Goal: Find specific page/section: Find specific page/section

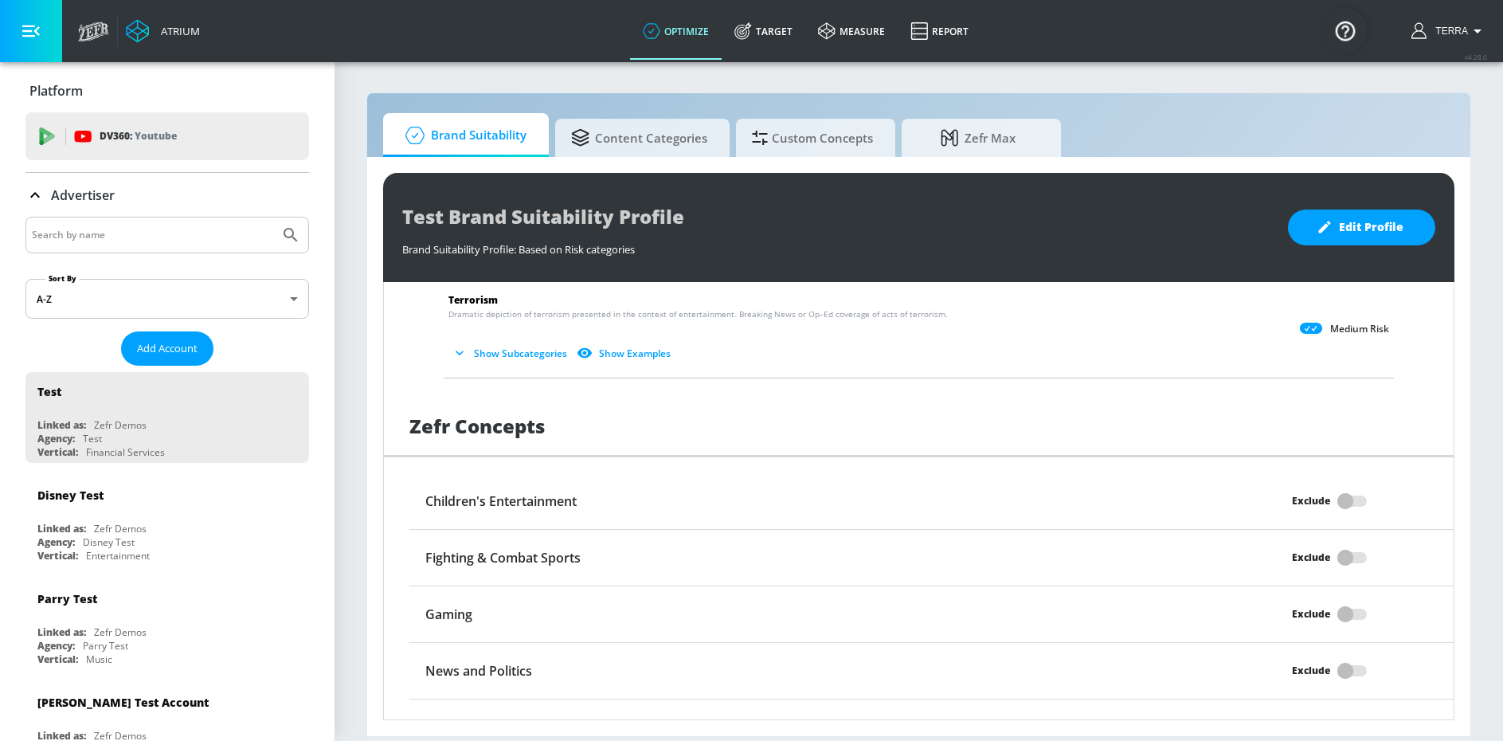
scroll to position [1275, 0]
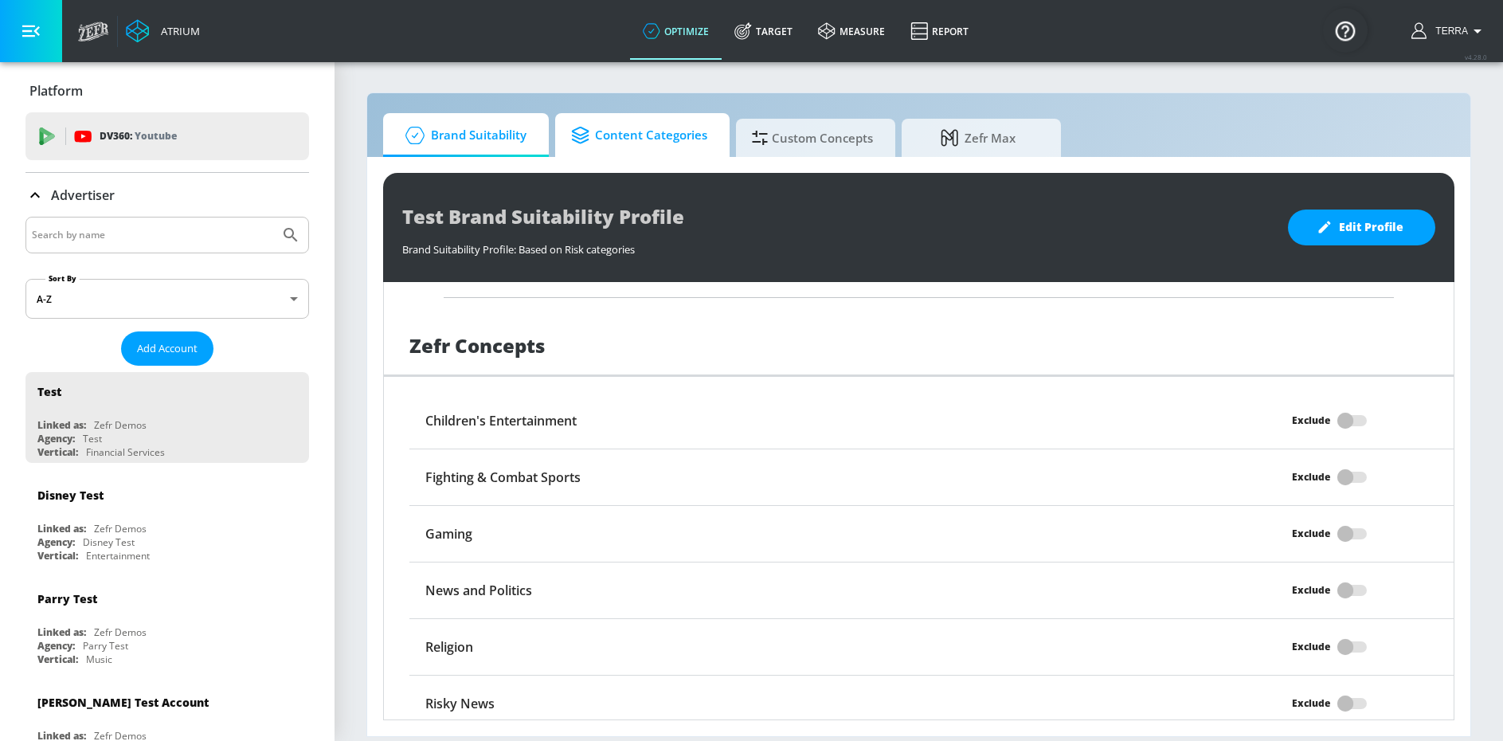
click at [618, 132] on span "Content Categories" at bounding box center [639, 135] width 136 height 38
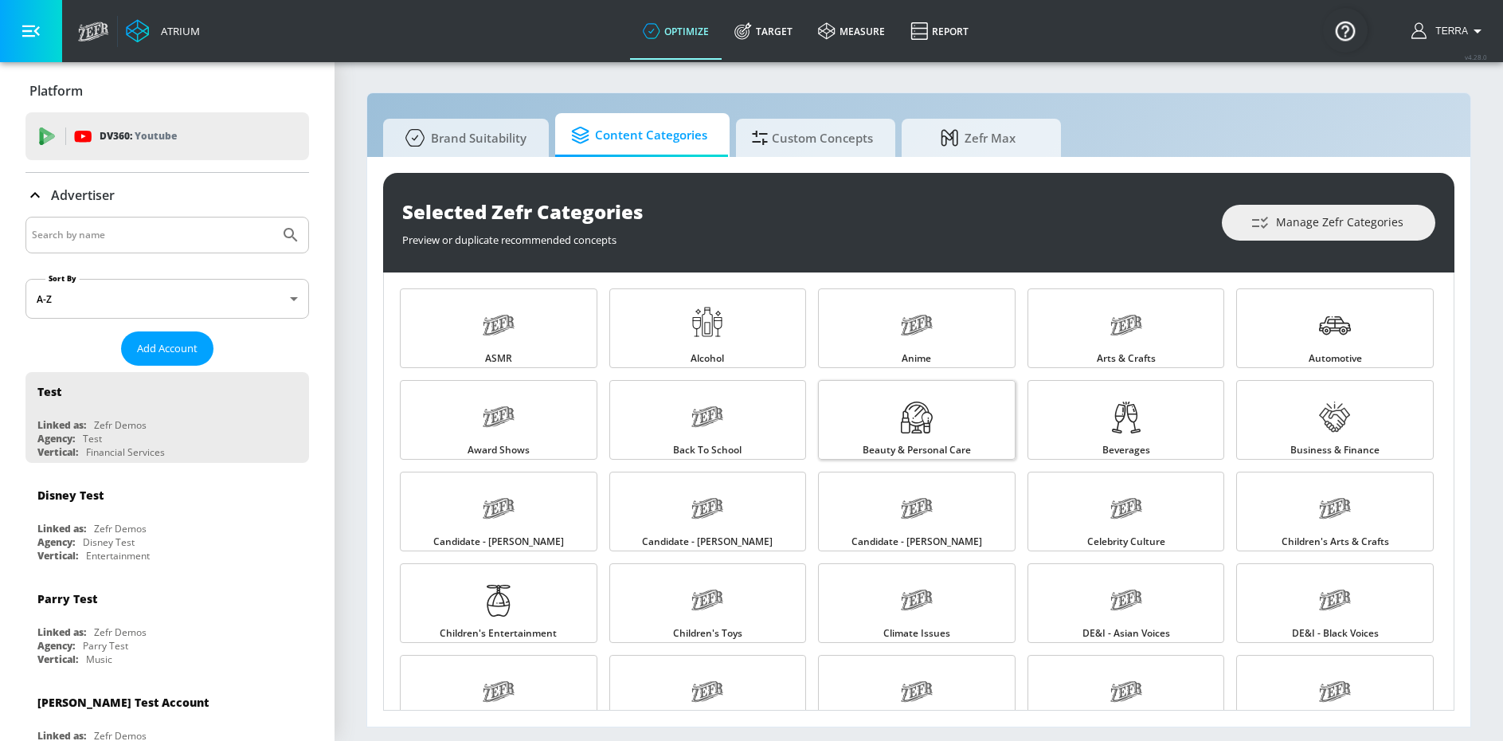
click at [921, 439] on div at bounding box center [917, 419] width 32 height 53
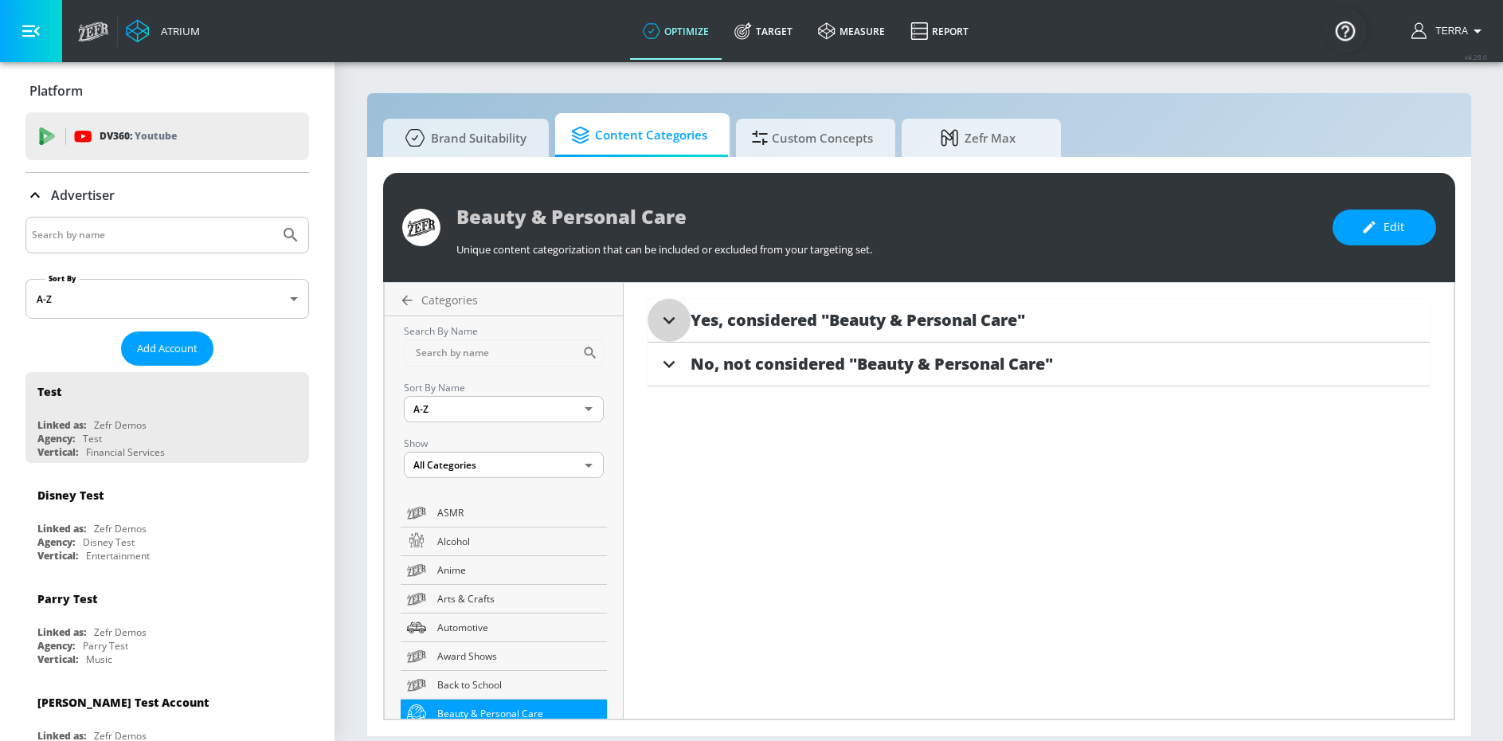
drag, startPoint x: 668, startPoint y: 319, endPoint x: 707, endPoint y: 327, distance: 39.8
click at [668, 319] on icon at bounding box center [669, 320] width 24 height 24
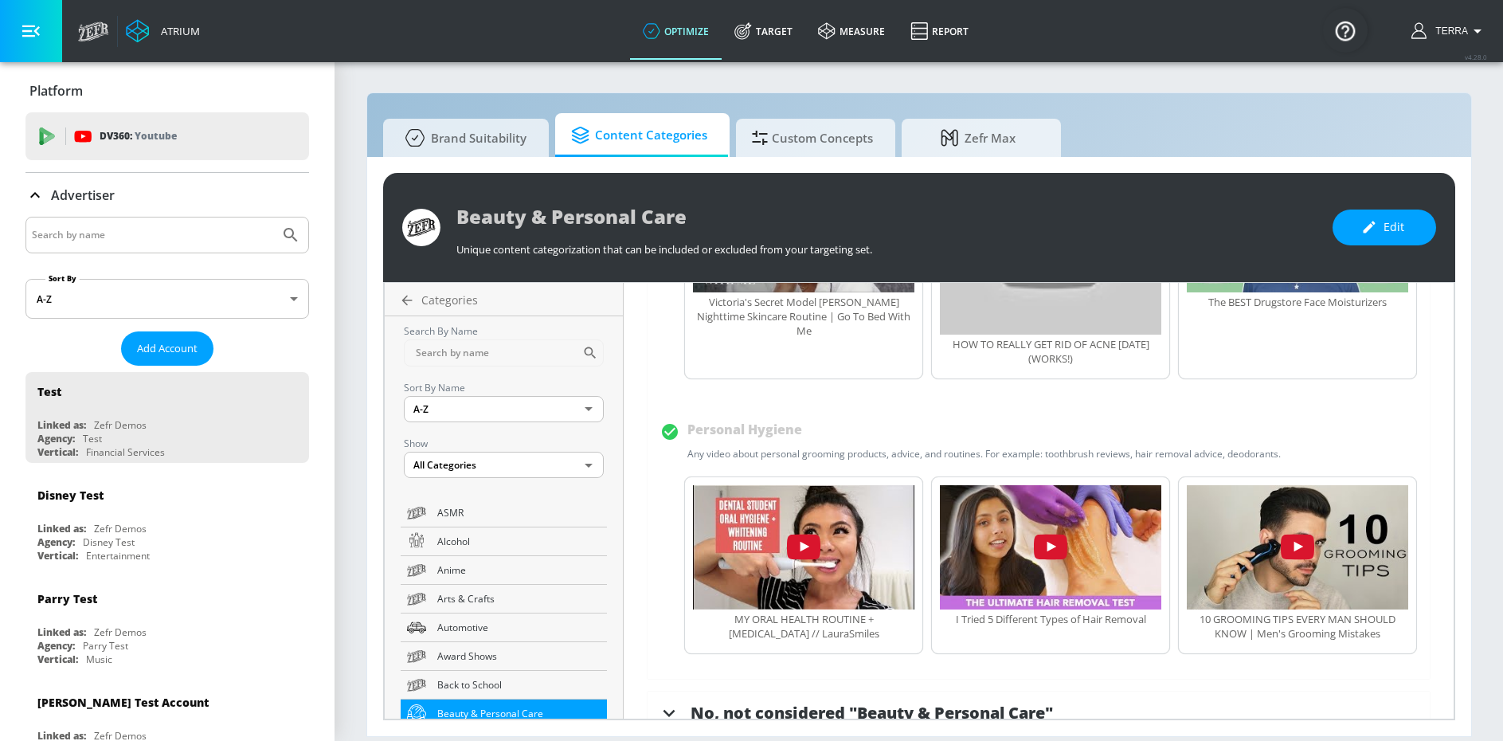
scroll to position [1388, 0]
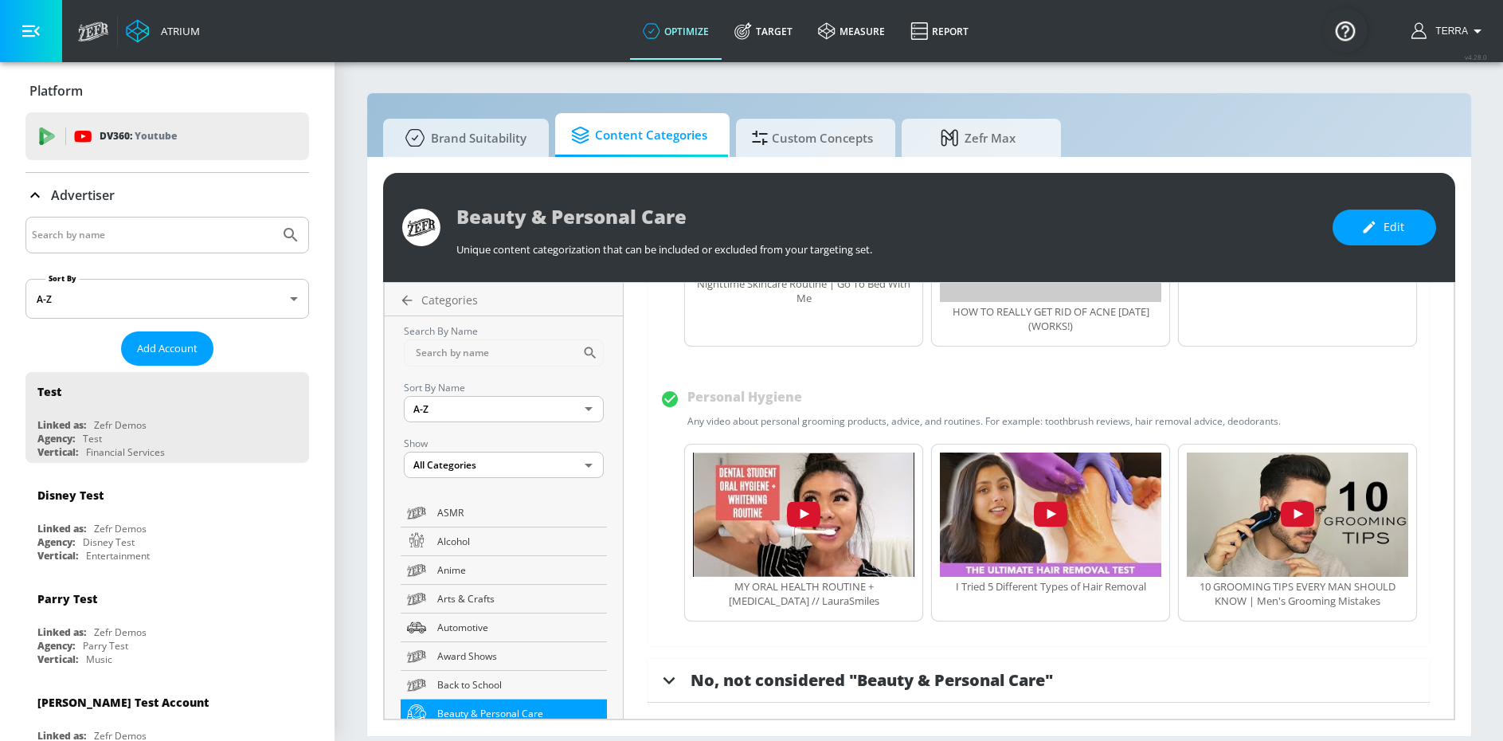
click at [664, 676] on icon at bounding box center [669, 680] width 24 height 24
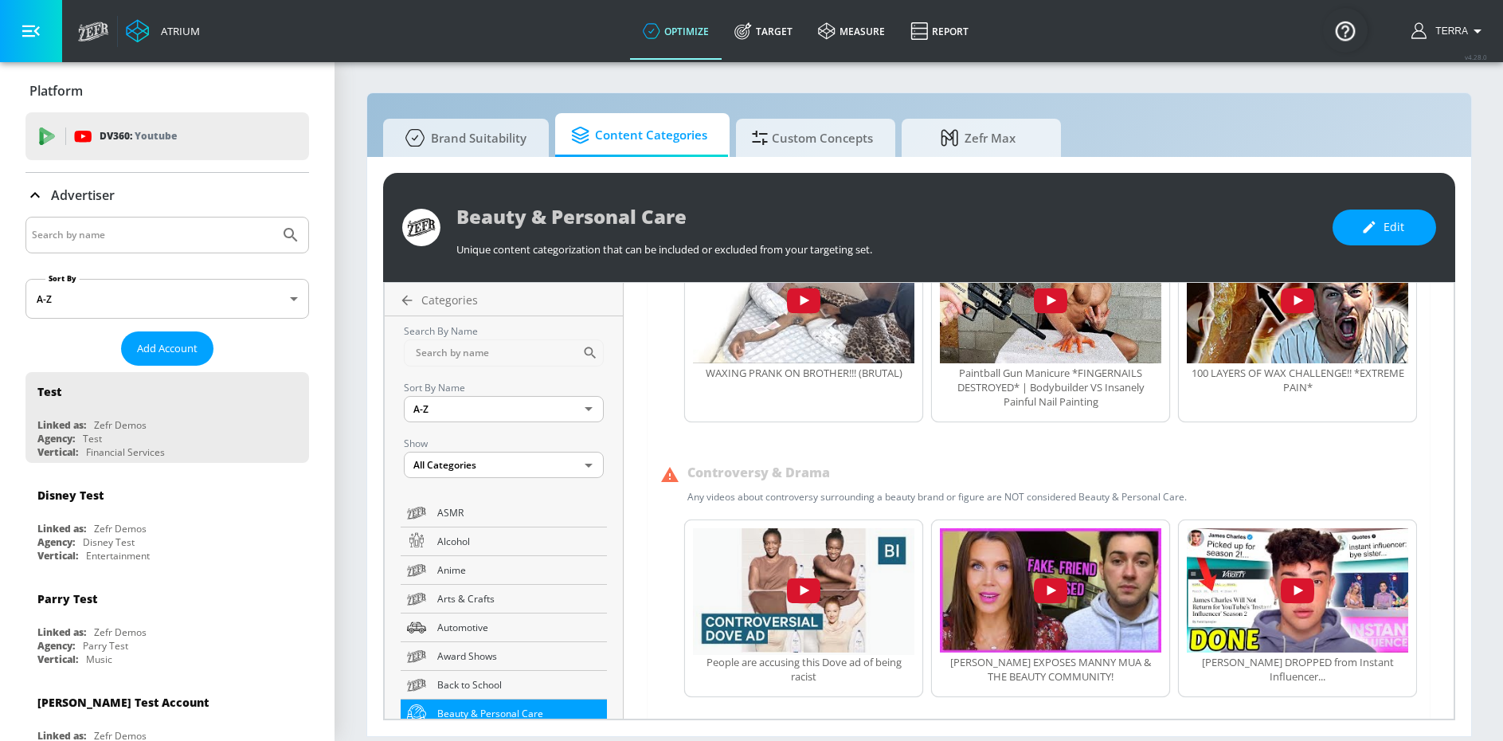
scroll to position [3164, 0]
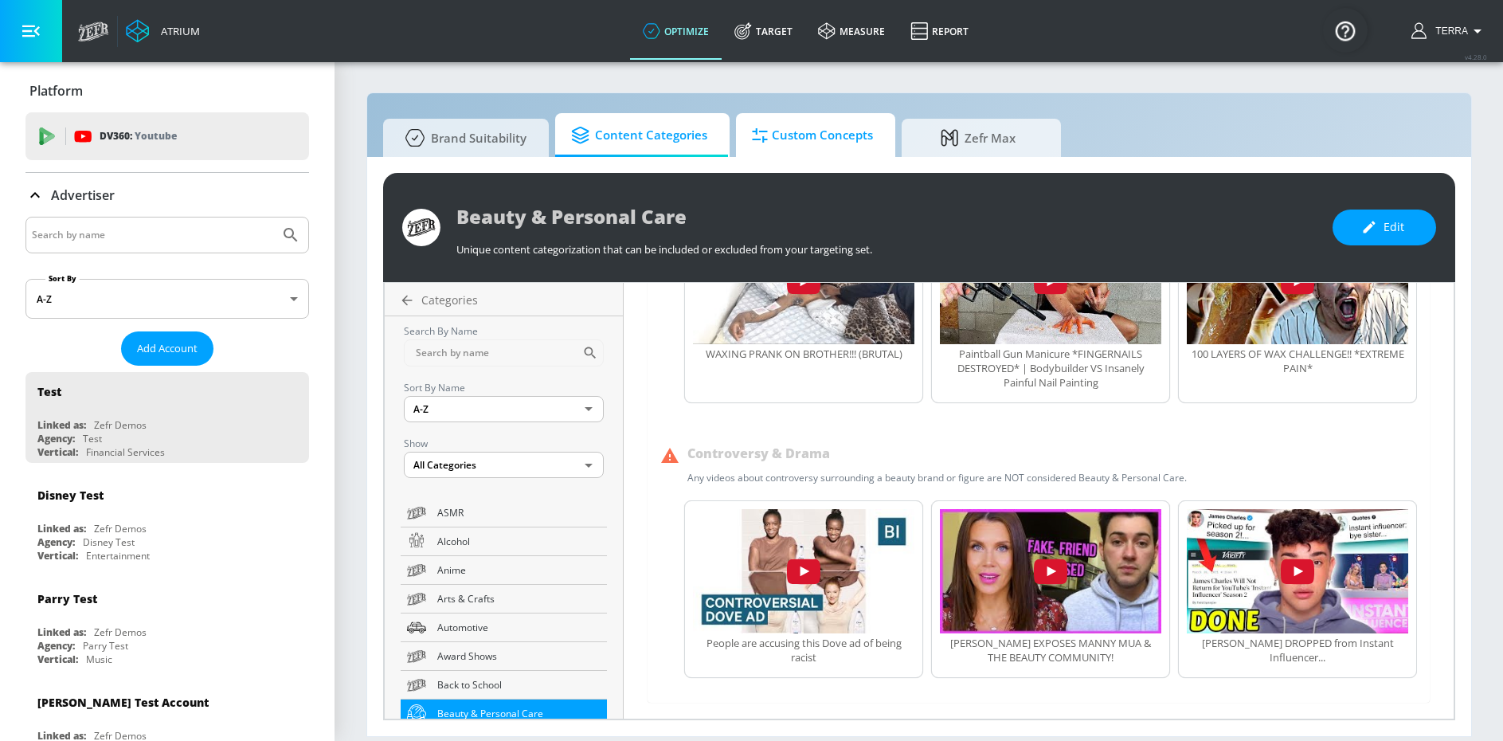
click at [798, 133] on span "Custom Concepts" at bounding box center [812, 135] width 121 height 38
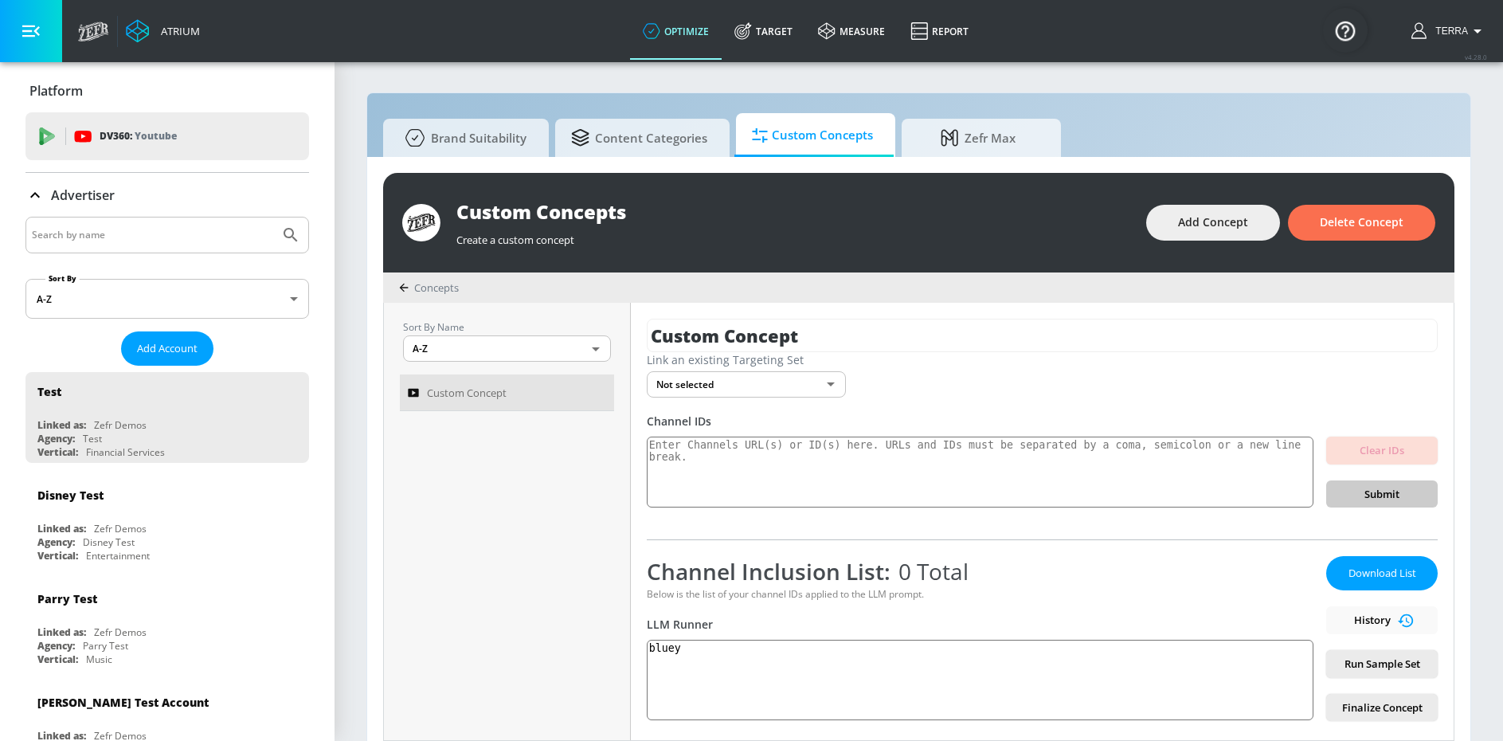
scroll to position [32, 0]
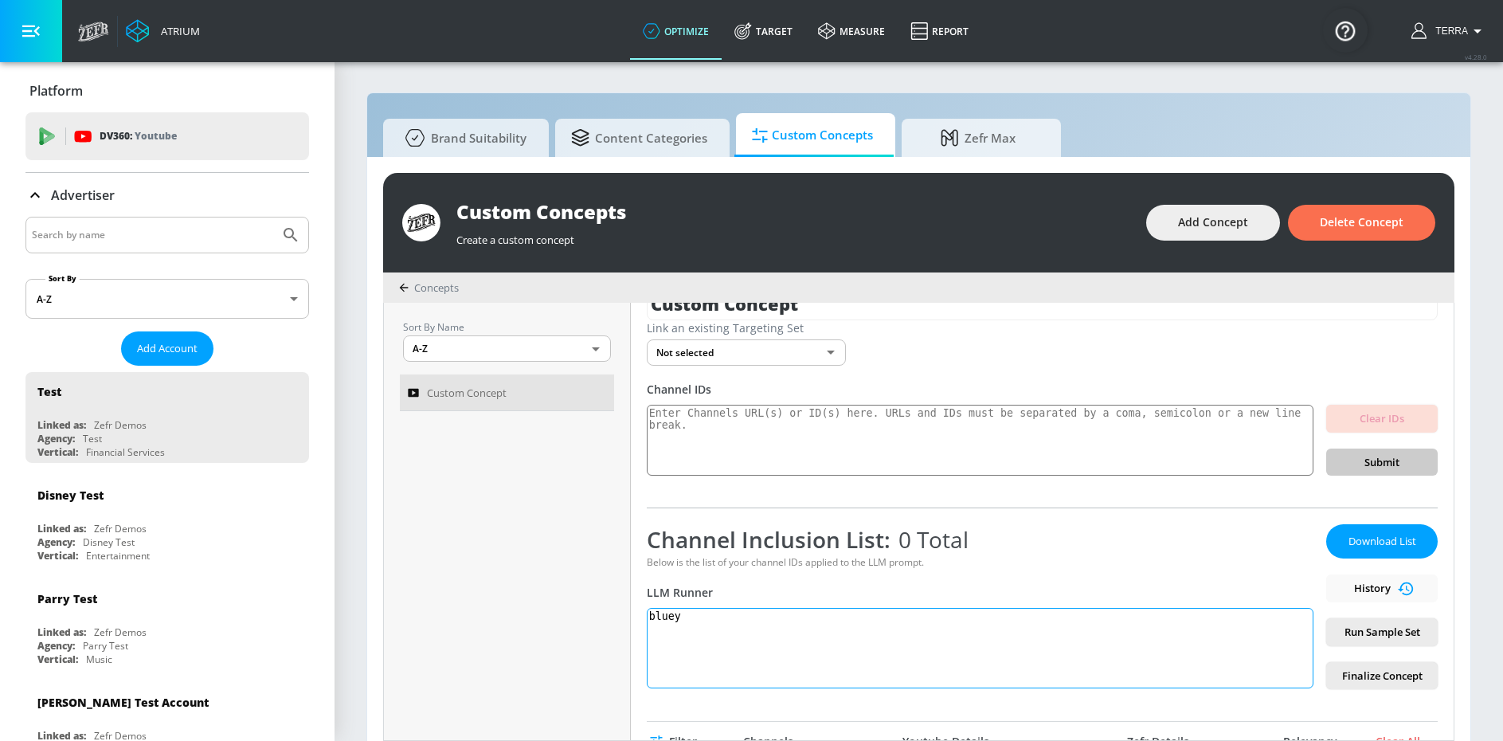
drag, startPoint x: 720, startPoint y: 620, endPoint x: 786, endPoint y: 621, distance: 66.1
click at [720, 620] on textarea "bluey" at bounding box center [980, 648] width 667 height 80
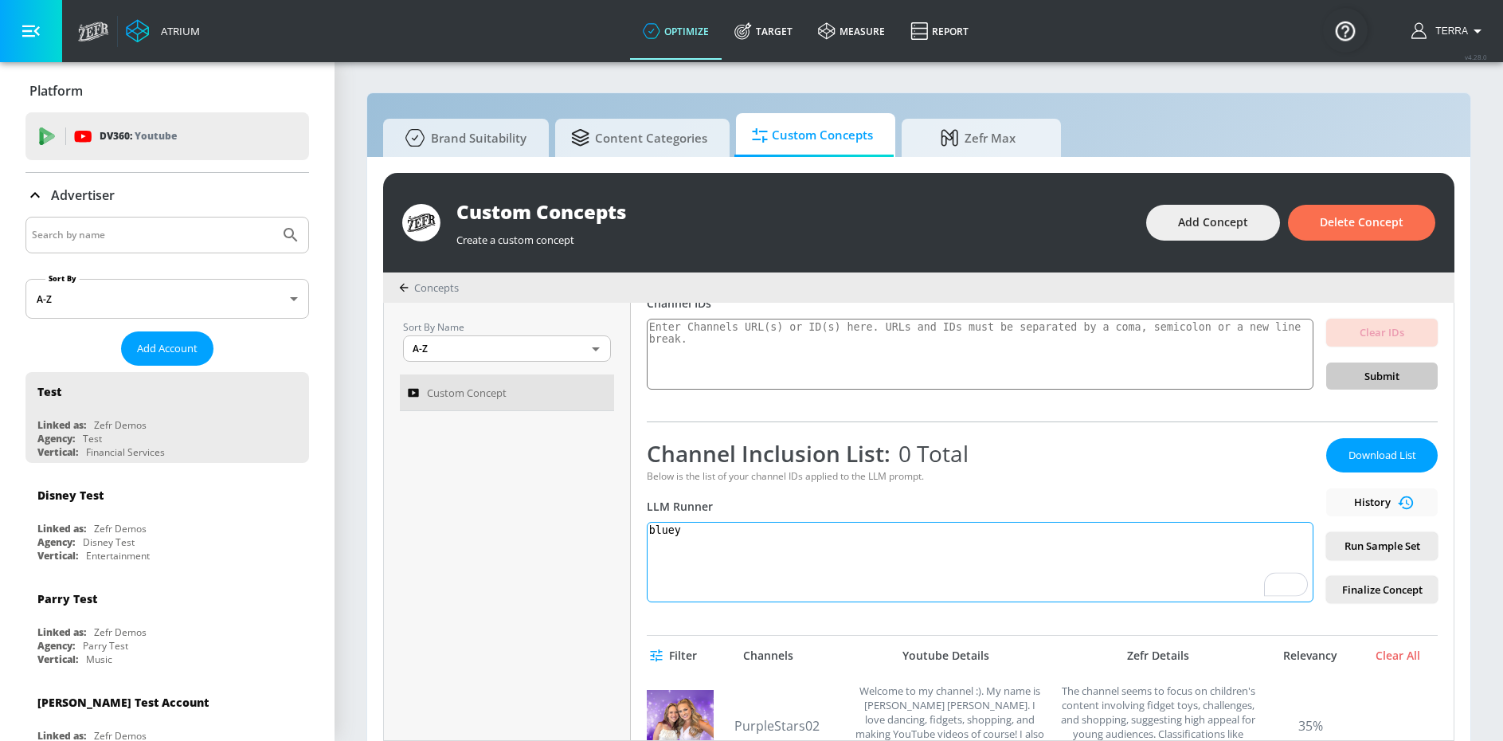
scroll to position [0, 0]
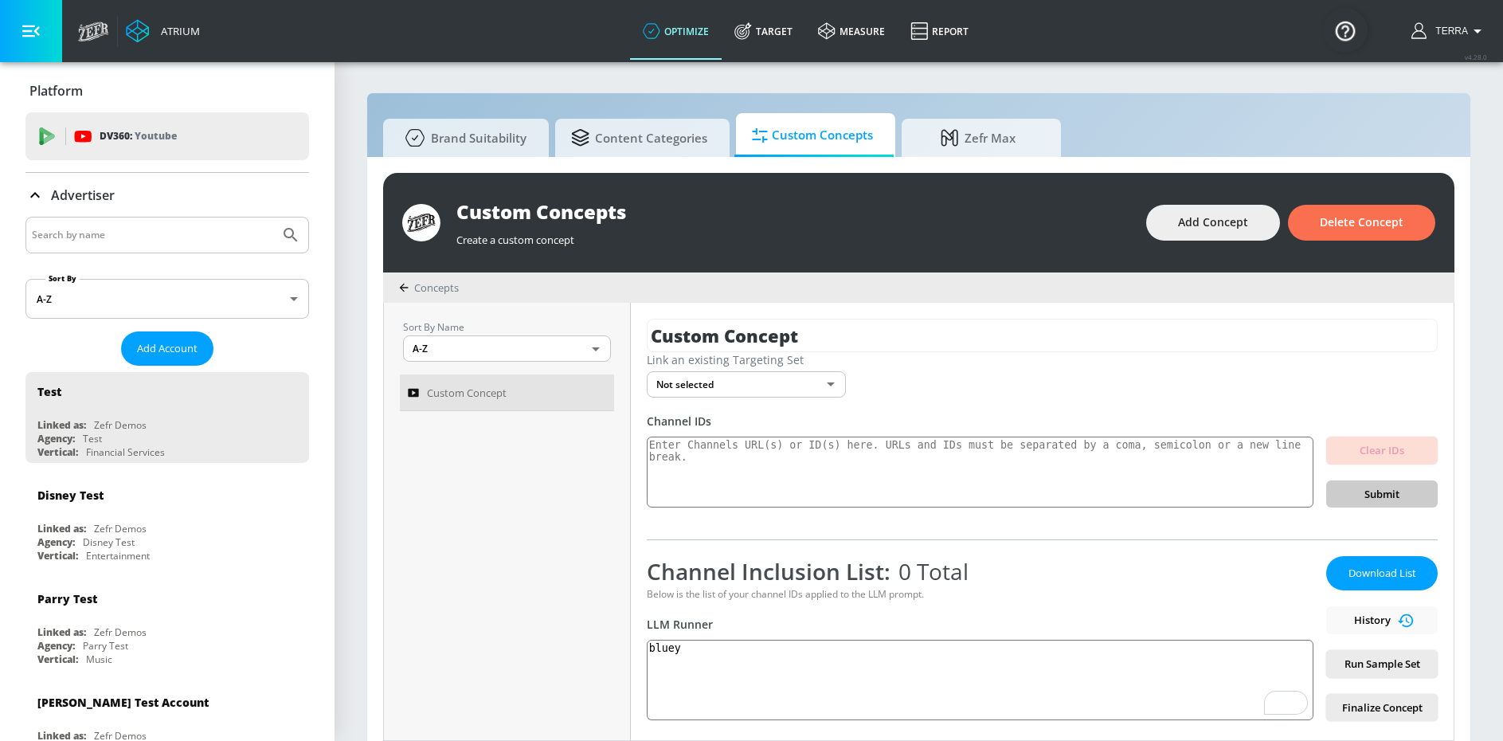
drag, startPoint x: 980, startPoint y: 145, endPoint x: 1079, endPoint y: 159, distance: 100.5
click at [979, 145] on span "Zefr Max" at bounding box center [978, 138] width 121 height 38
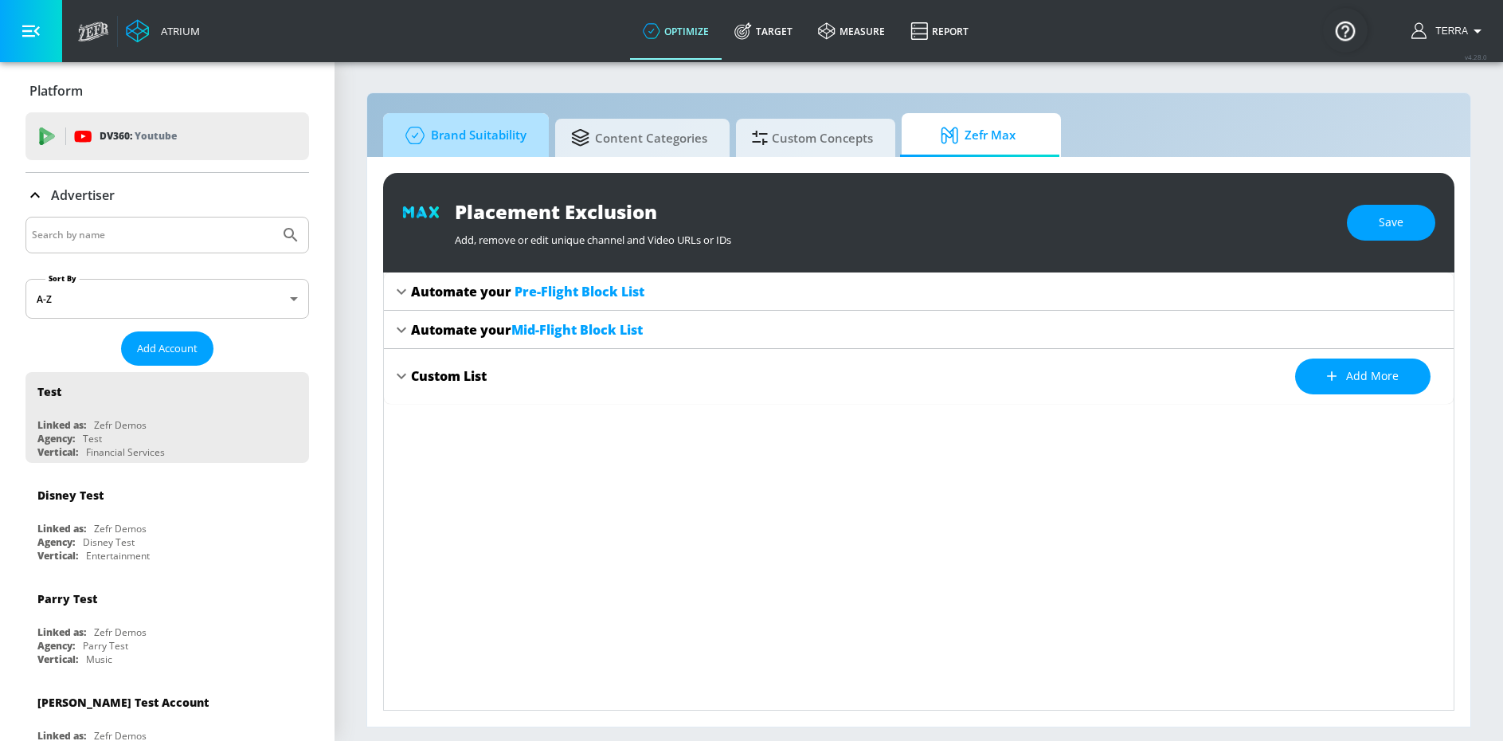
click at [448, 148] on span "Brand Suitability" at bounding box center [462, 135] width 127 height 38
